Goal: Task Accomplishment & Management: Manage account settings

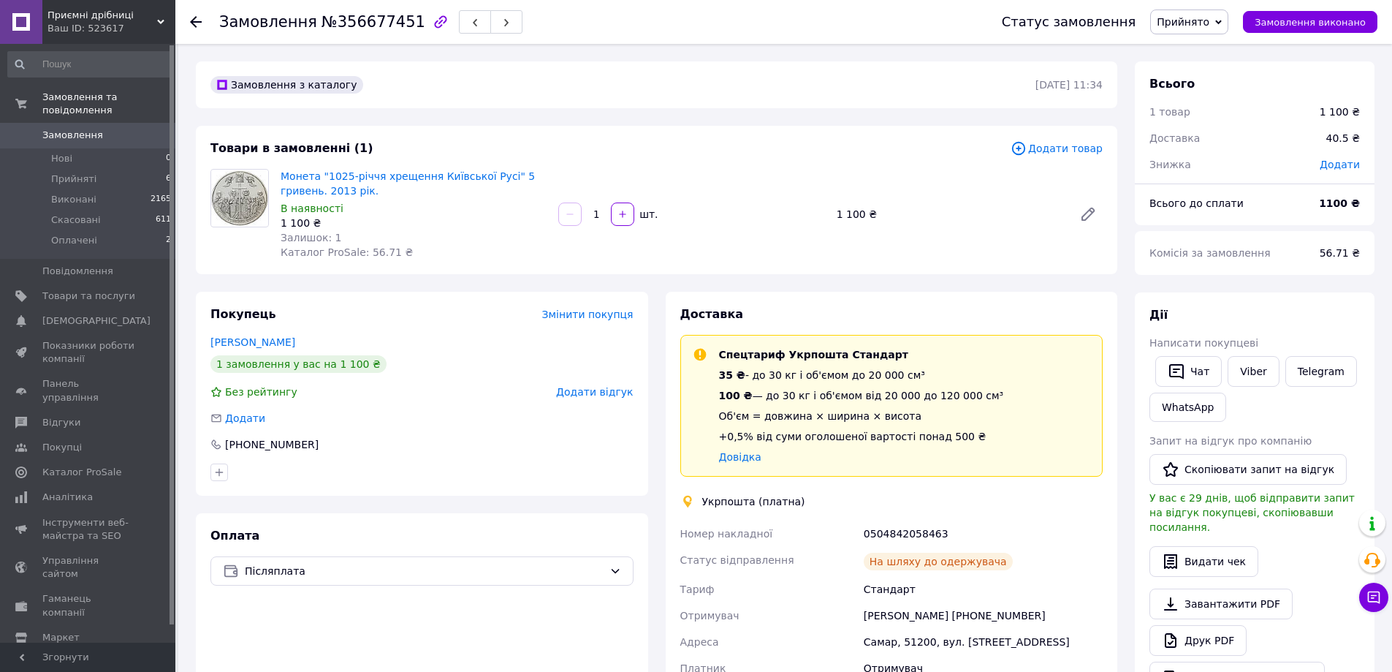
click at [191, 19] on icon at bounding box center [196, 22] width 12 height 12
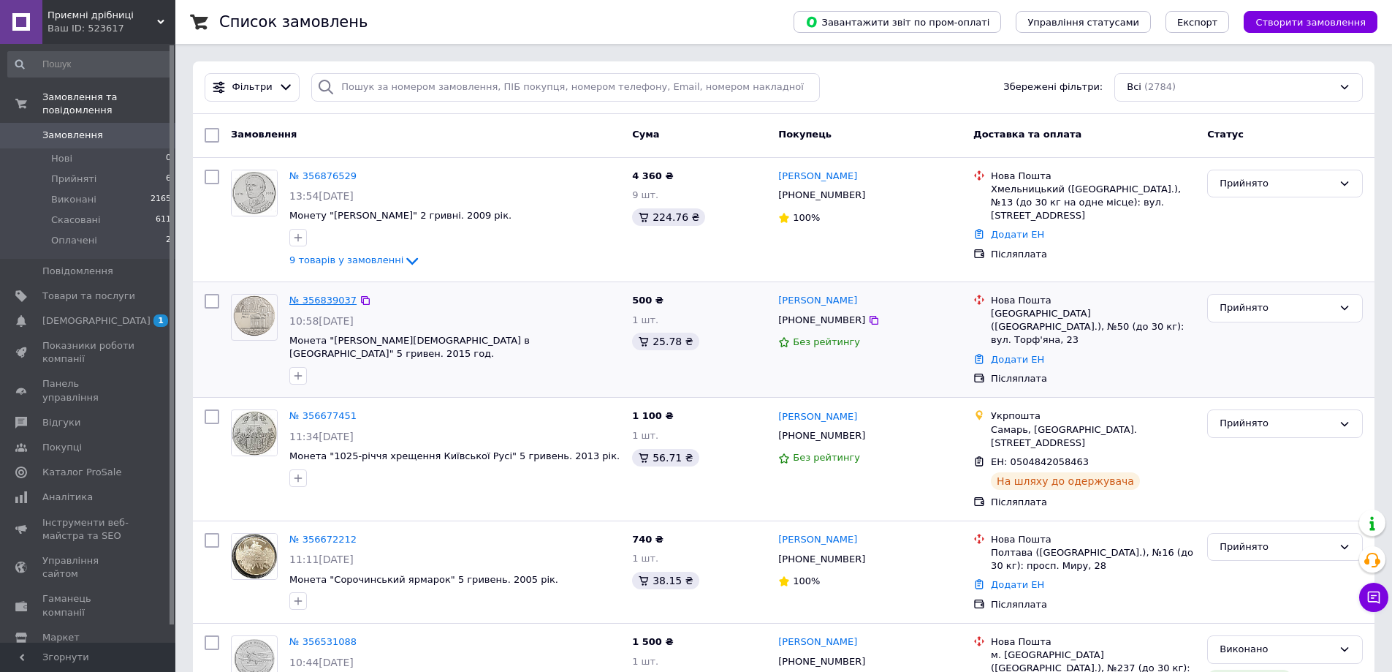
click at [330, 301] on link "№ 356839037" at bounding box center [322, 299] width 67 height 11
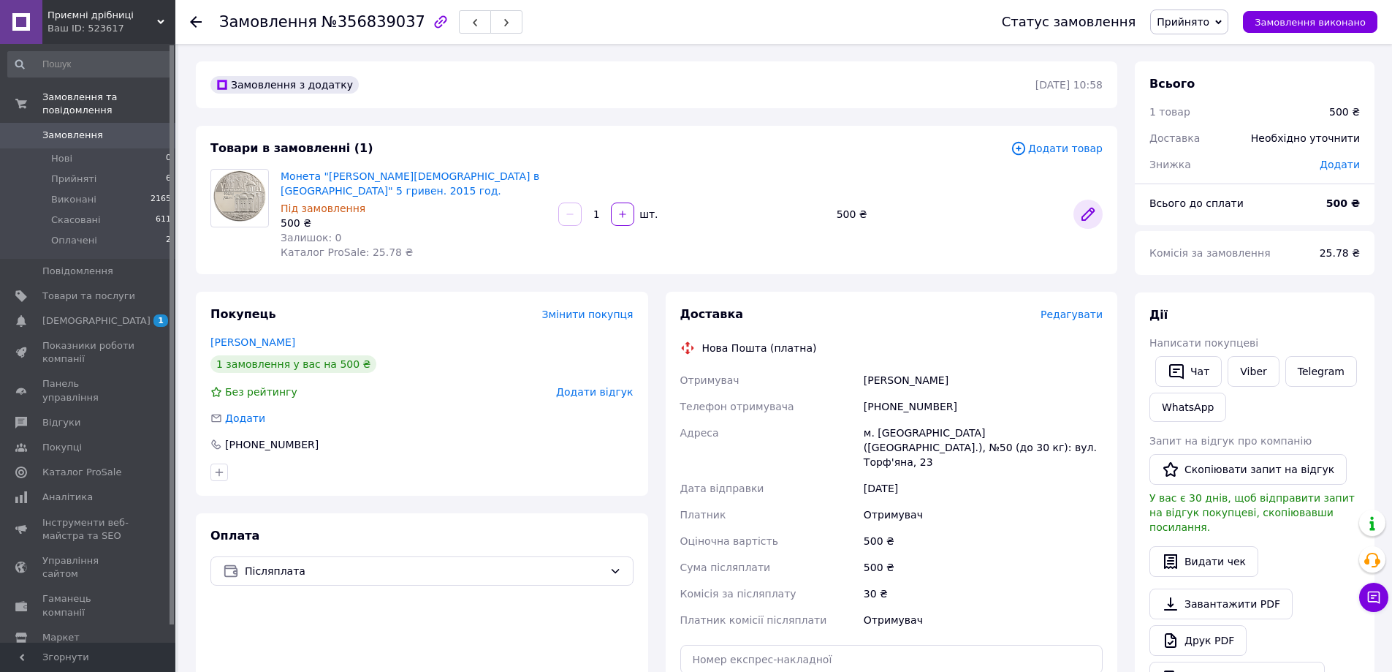
click at [1088, 213] on icon at bounding box center [1088, 214] width 12 height 12
click at [83, 308] on link "Сповіщення 1 0" at bounding box center [90, 320] width 180 height 25
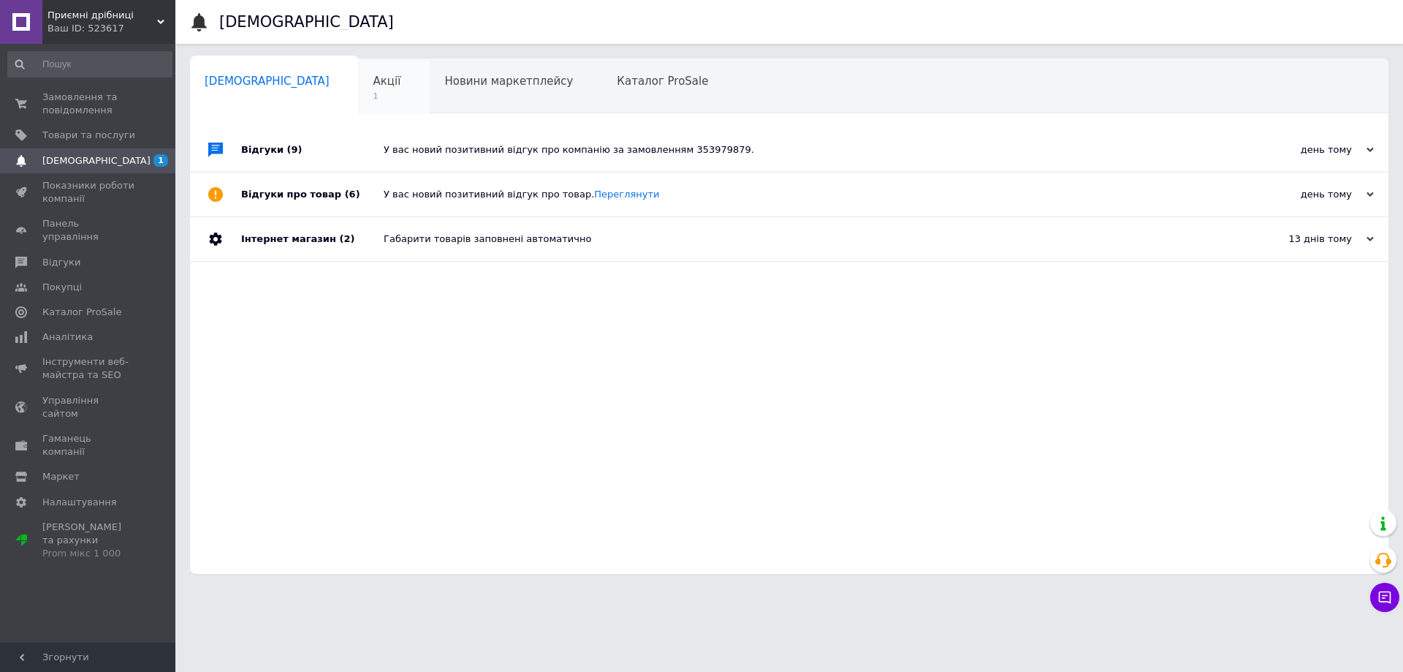
click at [373, 96] on span "1" at bounding box center [387, 96] width 28 height 11
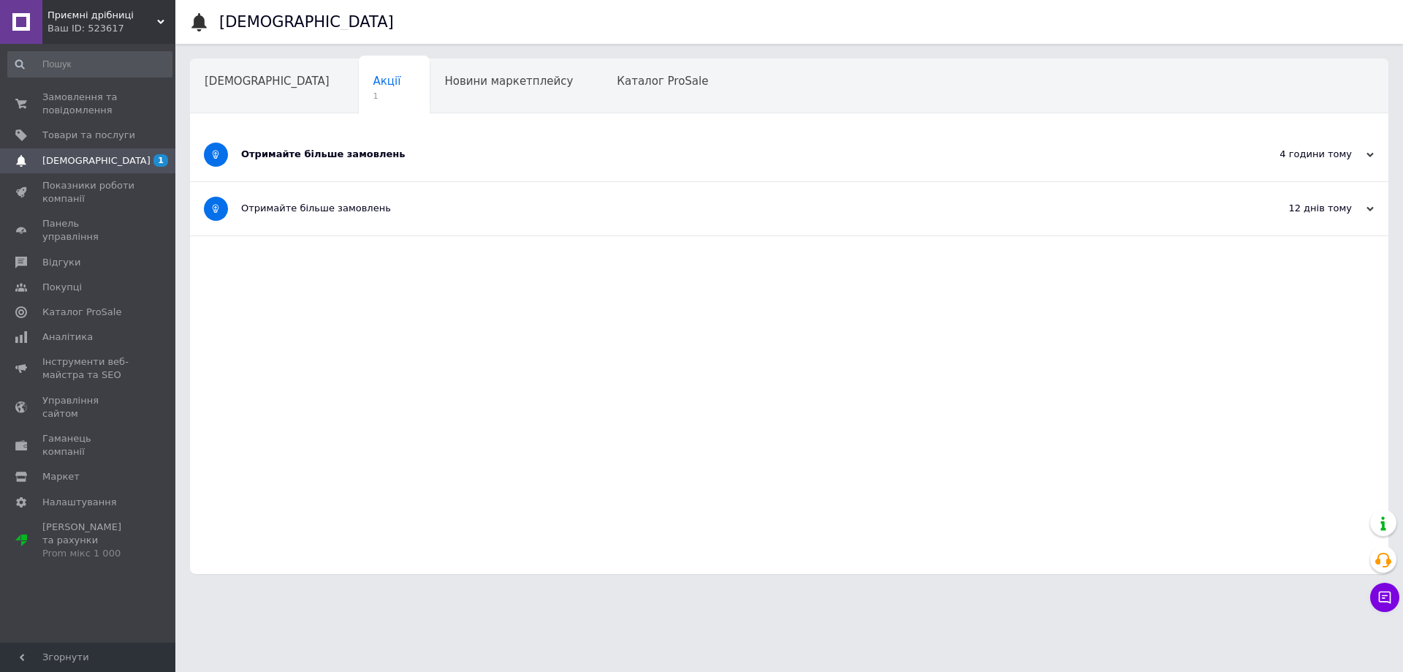
click at [381, 156] on div "Отримайте більше замовлень" at bounding box center [734, 154] width 986 height 13
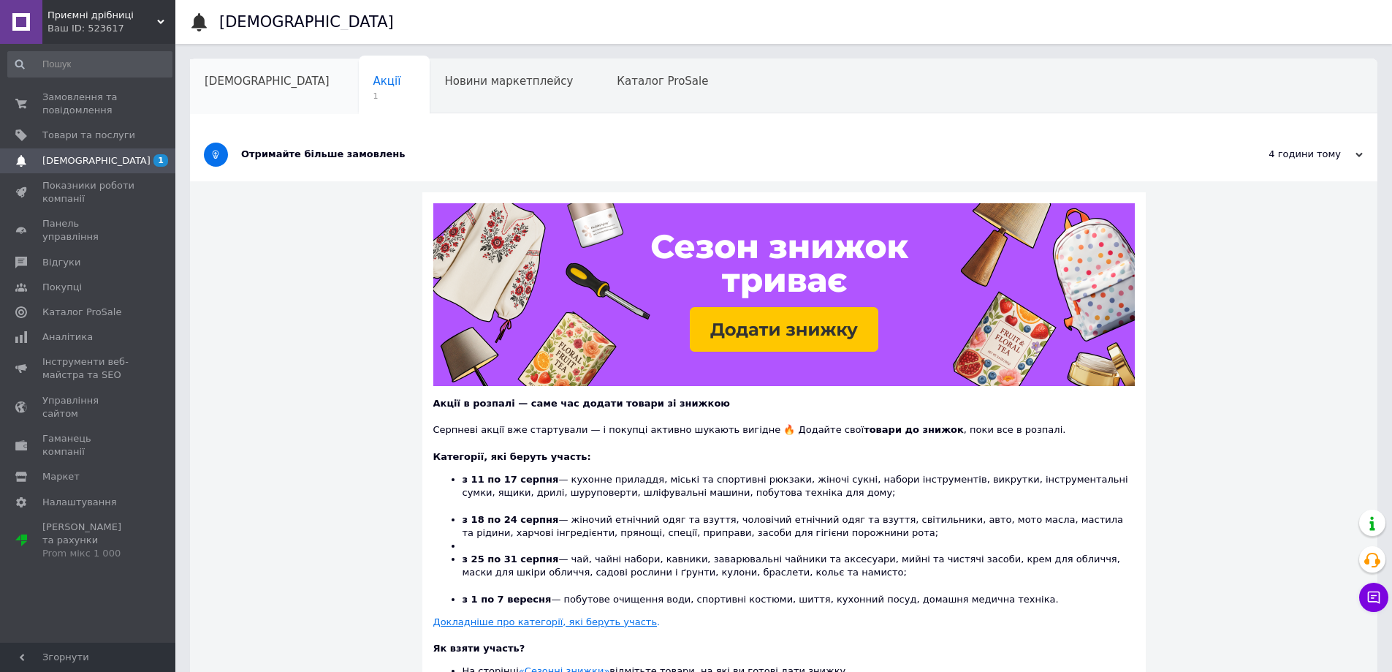
click at [254, 93] on div "[DEMOGRAPHIC_DATA]" at bounding box center [274, 87] width 169 height 56
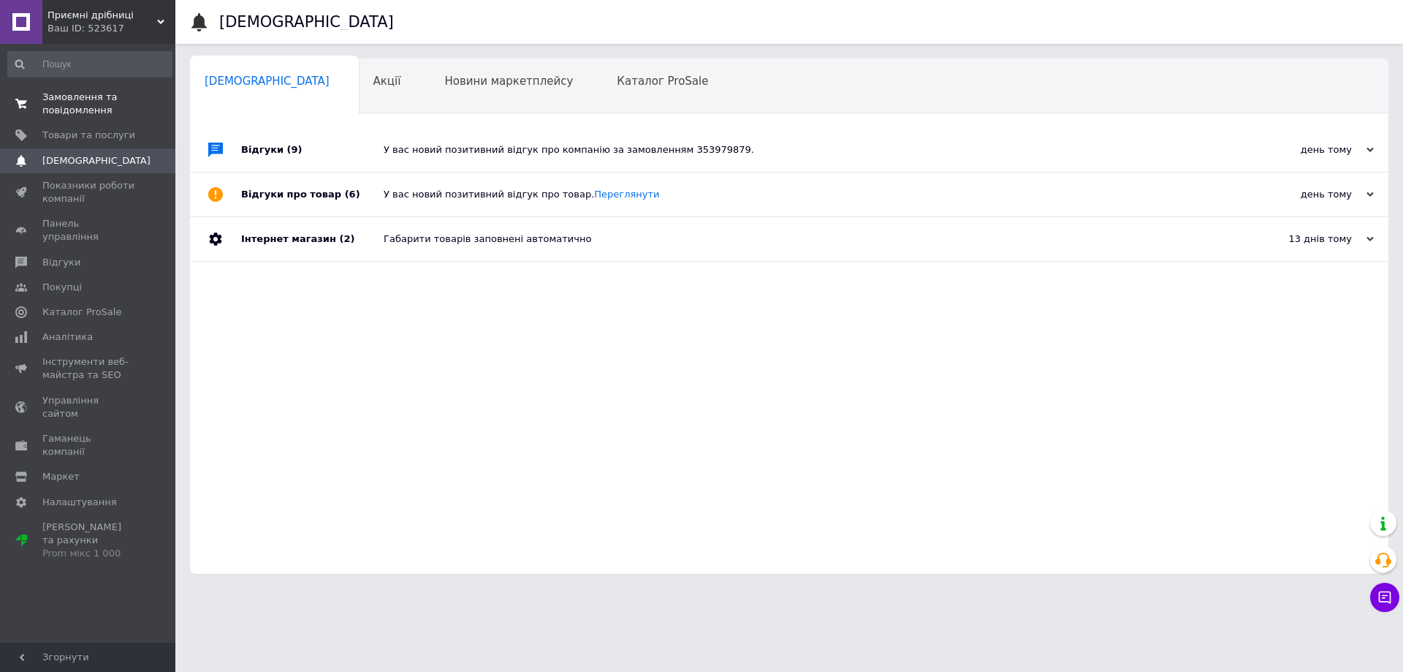
click at [105, 96] on span "Замовлення та повідомлення" at bounding box center [88, 104] width 93 height 26
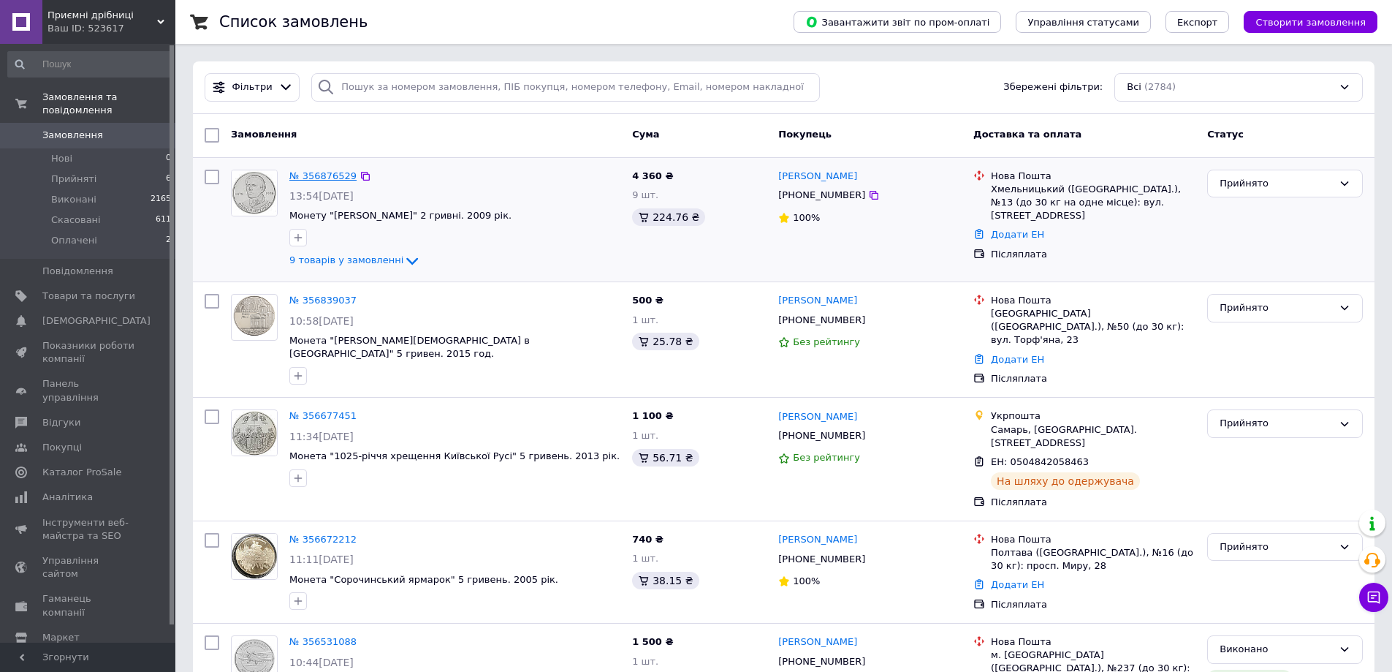
click at [335, 178] on link "№ 356876529" at bounding box center [322, 175] width 67 height 11
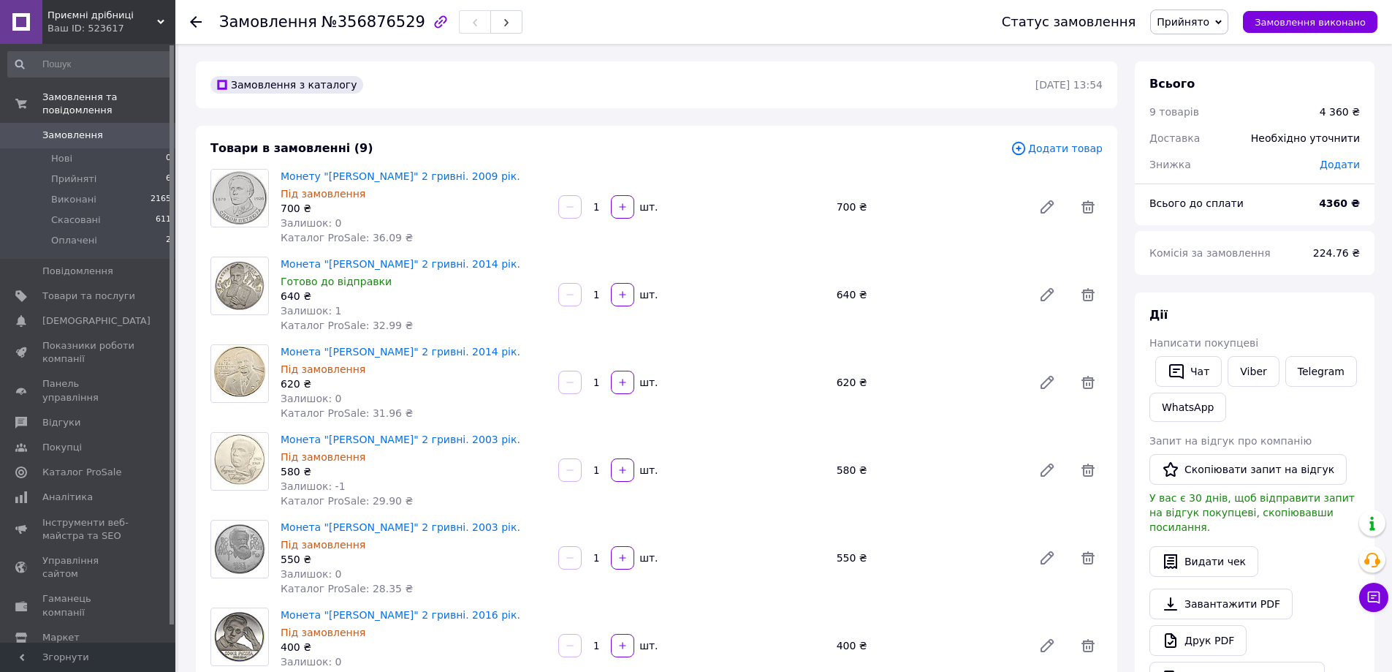
click at [194, 17] on icon at bounding box center [196, 22] width 12 height 12
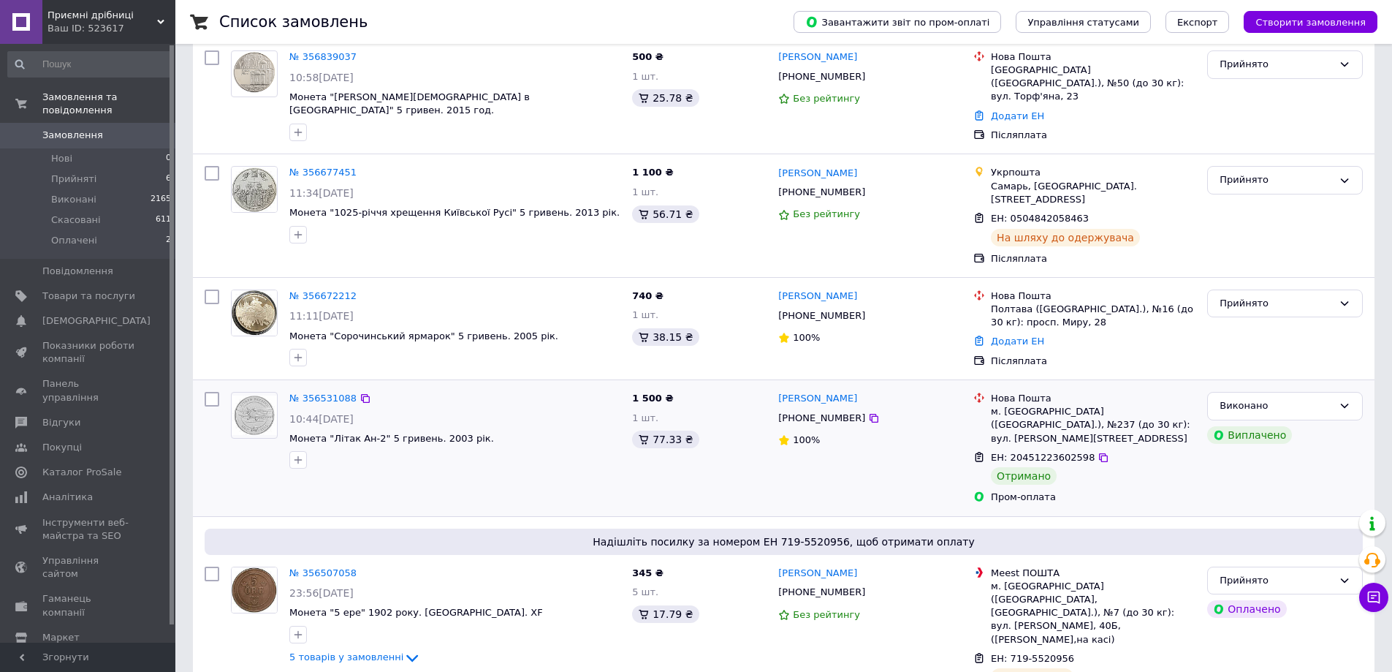
scroll to position [365, 0]
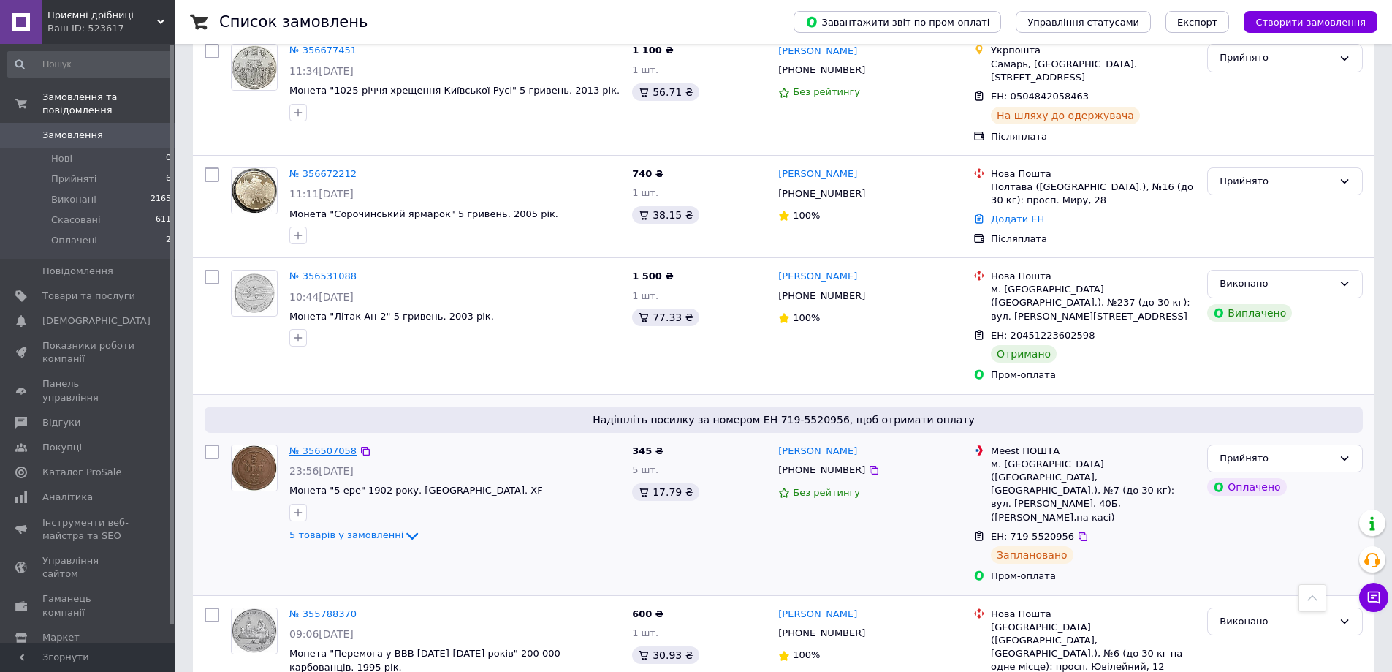
click at [319, 445] on link "№ 356507058" at bounding box center [322, 450] width 67 height 11
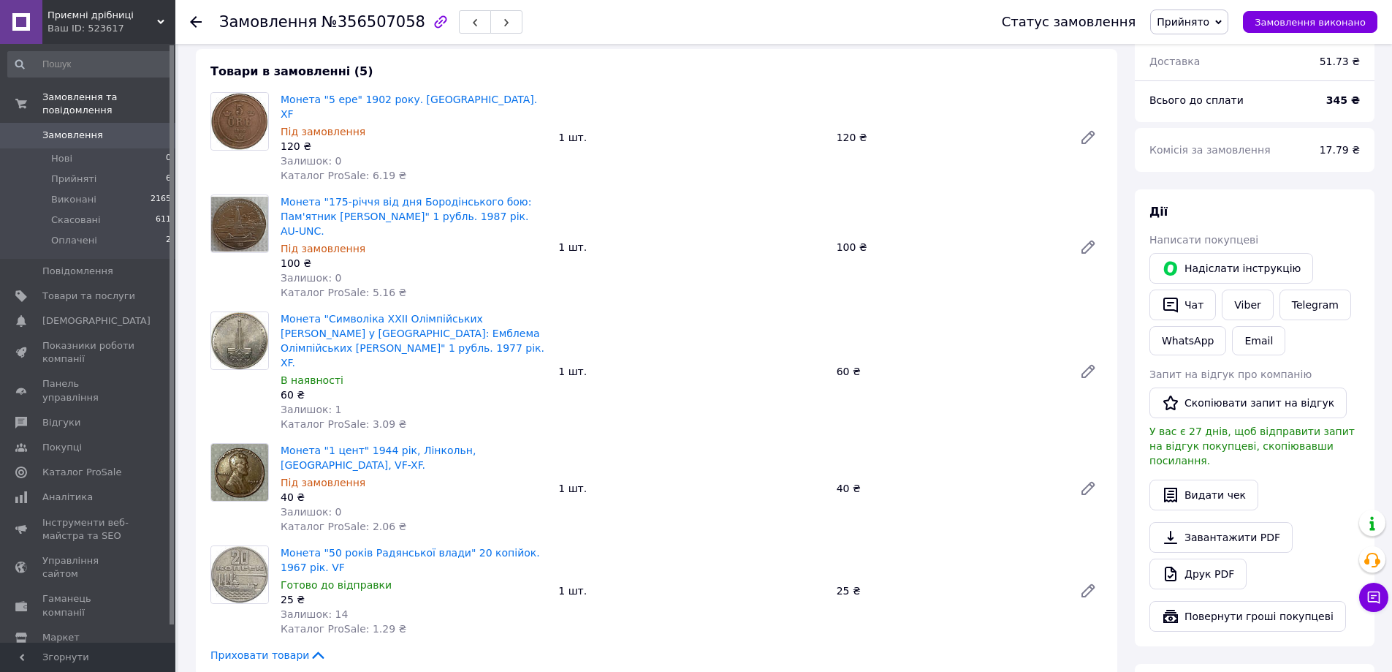
scroll to position [243, 0]
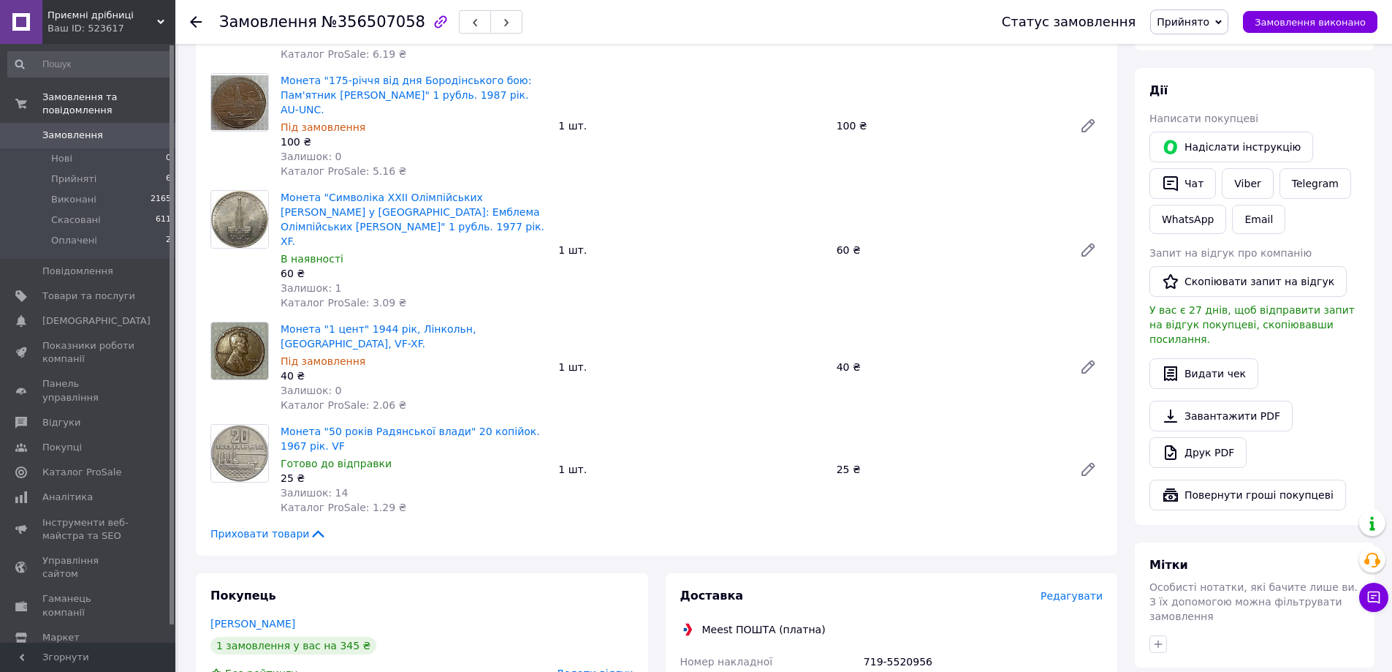
click at [200, 18] on icon at bounding box center [196, 22] width 12 height 12
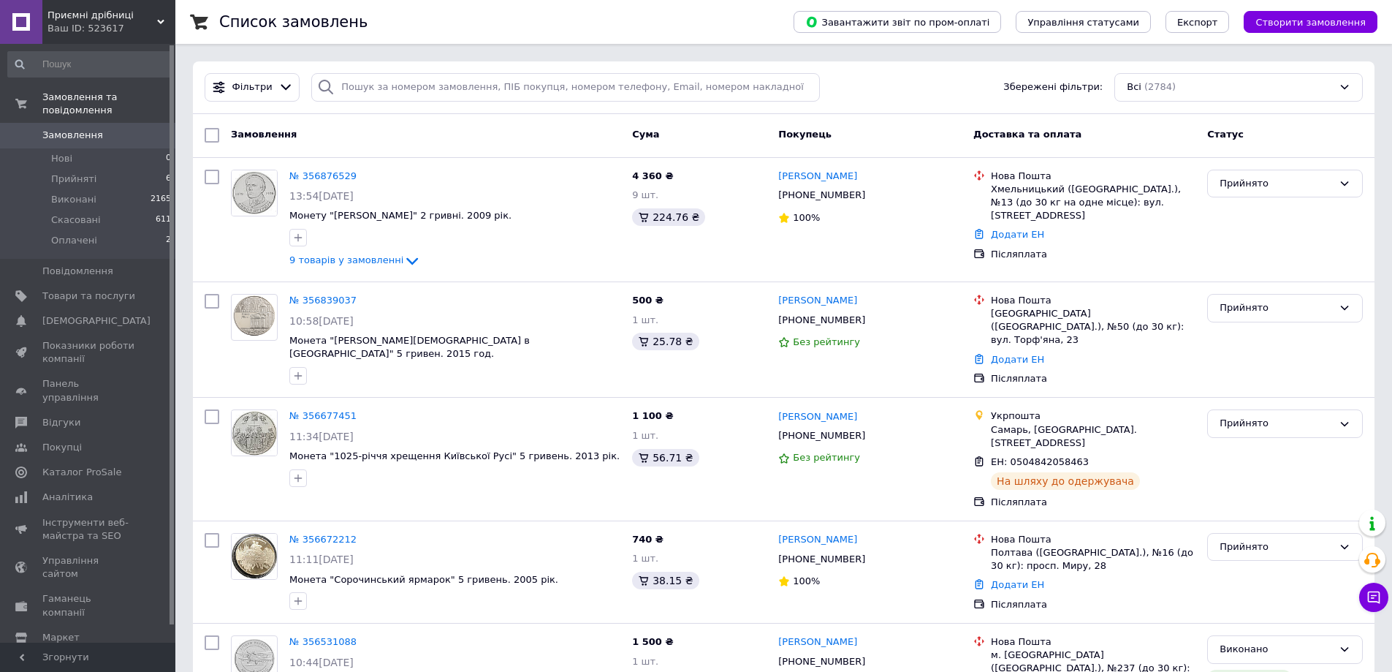
click at [929, 64] on div "Фільтри Збережені фільтри: Всі (2784)" at bounding box center [784, 87] width 1182 height 53
click at [314, 170] on link "№ 356876529" at bounding box center [322, 175] width 67 height 11
